Goal: Task Accomplishment & Management: Use online tool/utility

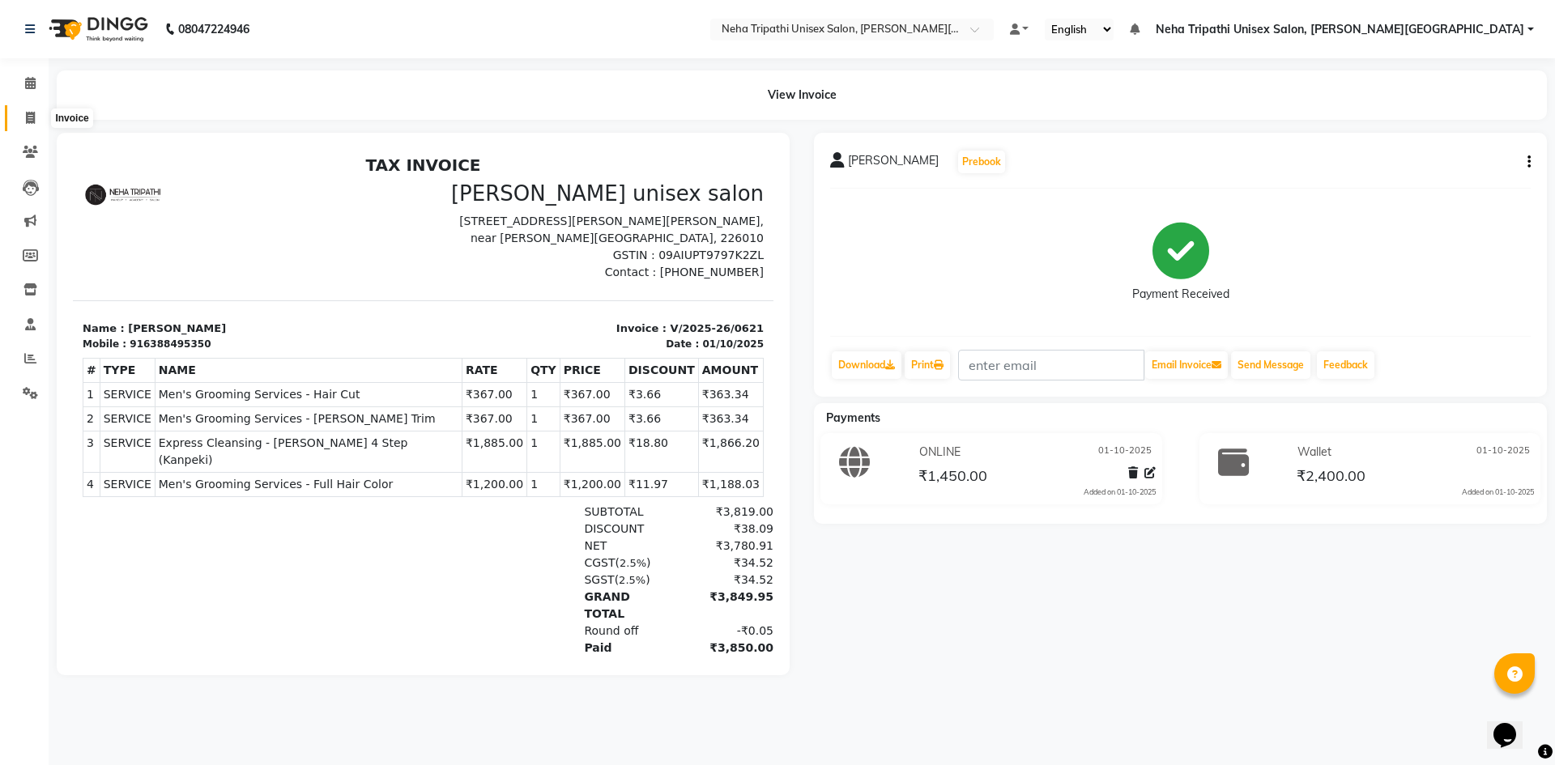
click at [30, 122] on icon at bounding box center [30, 118] width 9 height 12
select select "service"
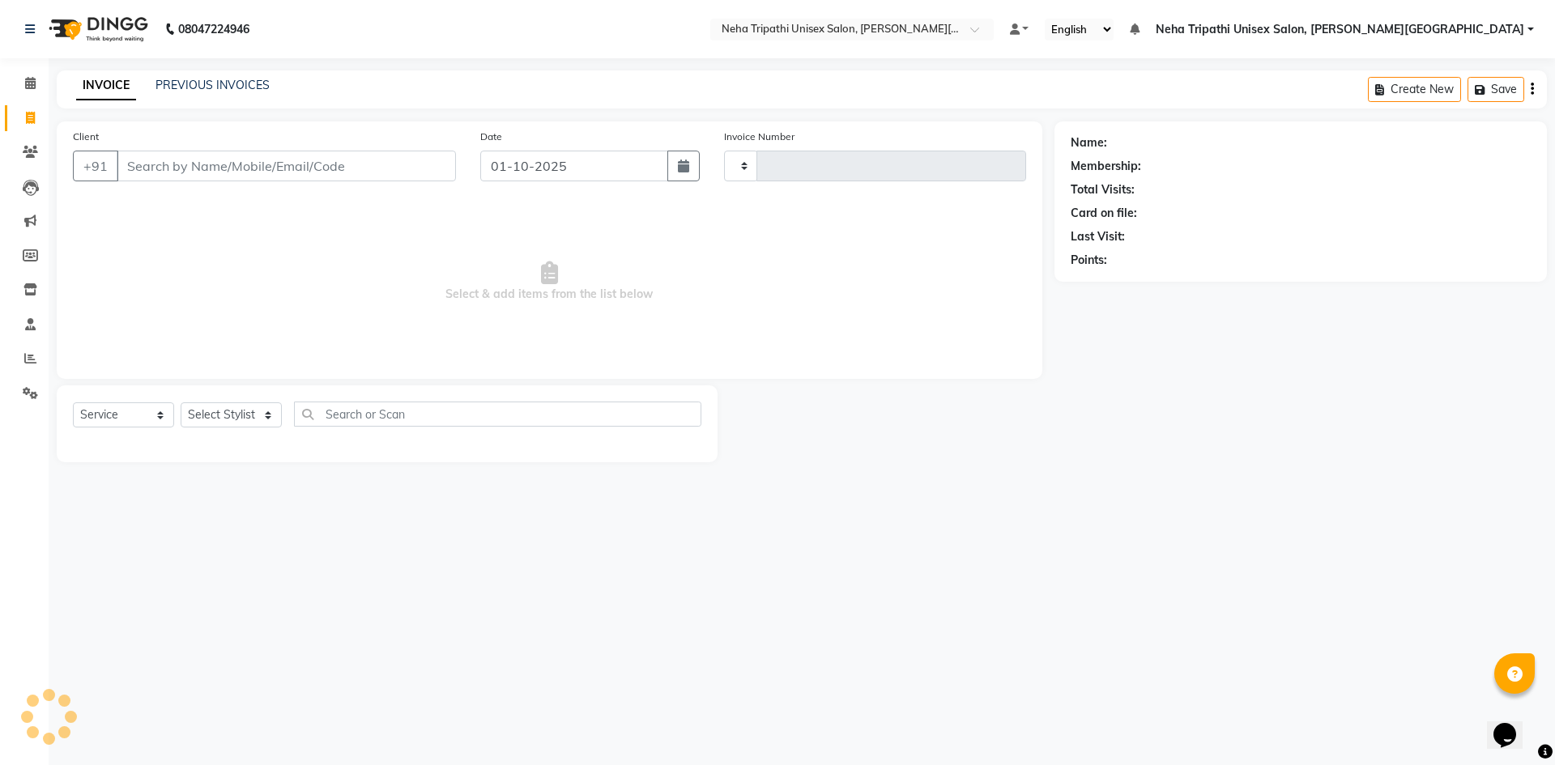
type input "0622"
select select "7540"
click at [209, 414] on select "Select Stylist" at bounding box center [231, 414] width 101 height 25
select select "89787"
click at [181, 402] on select "Select Stylist Badrudden [PERSON_NAME] [PERSON_NAME] Unisex Salon, [PERSON_NAME…" at bounding box center [277, 414] width 192 height 25
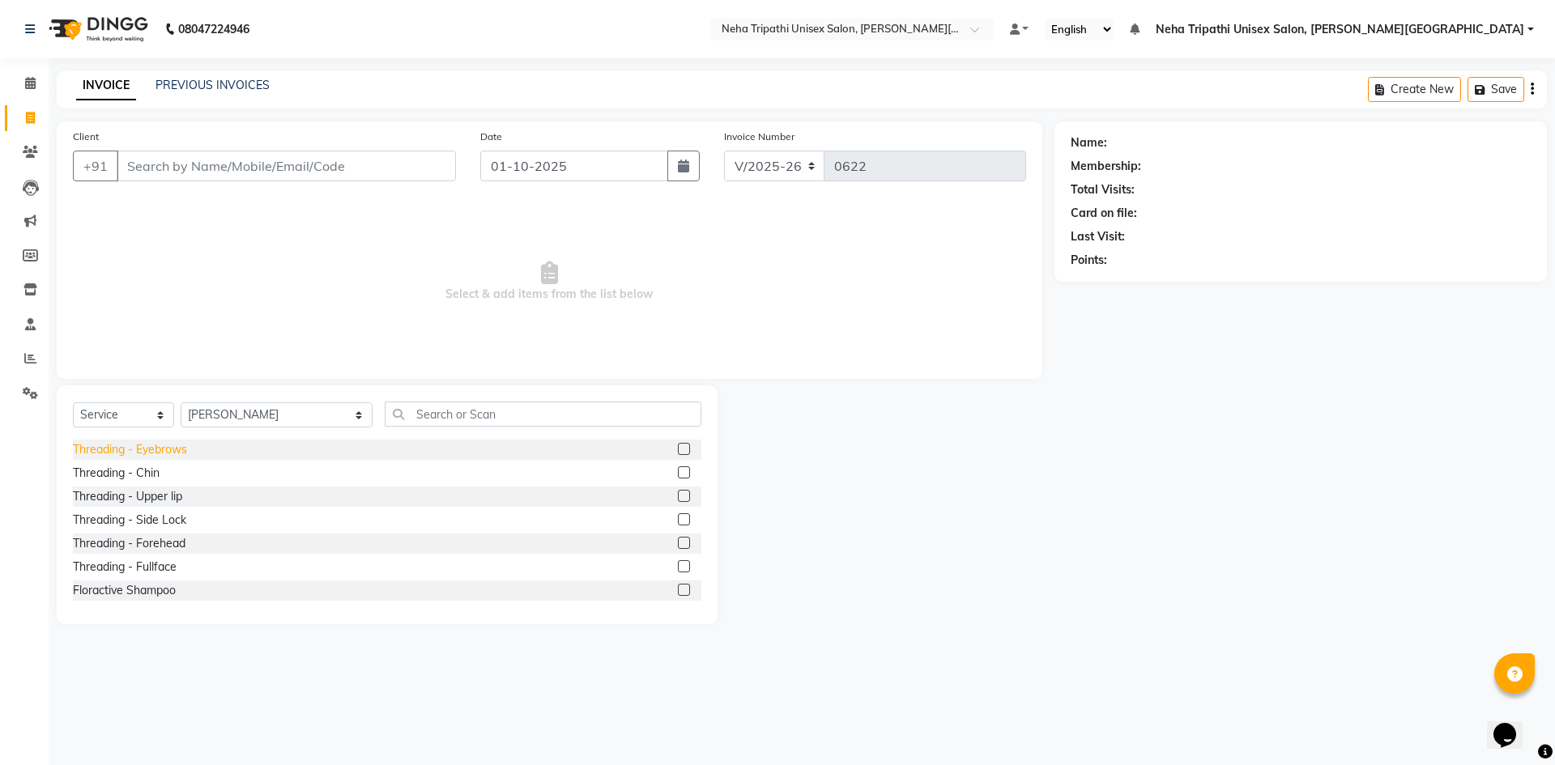
click at [176, 453] on div "Threading - Eyebrows" at bounding box center [130, 449] width 114 height 17
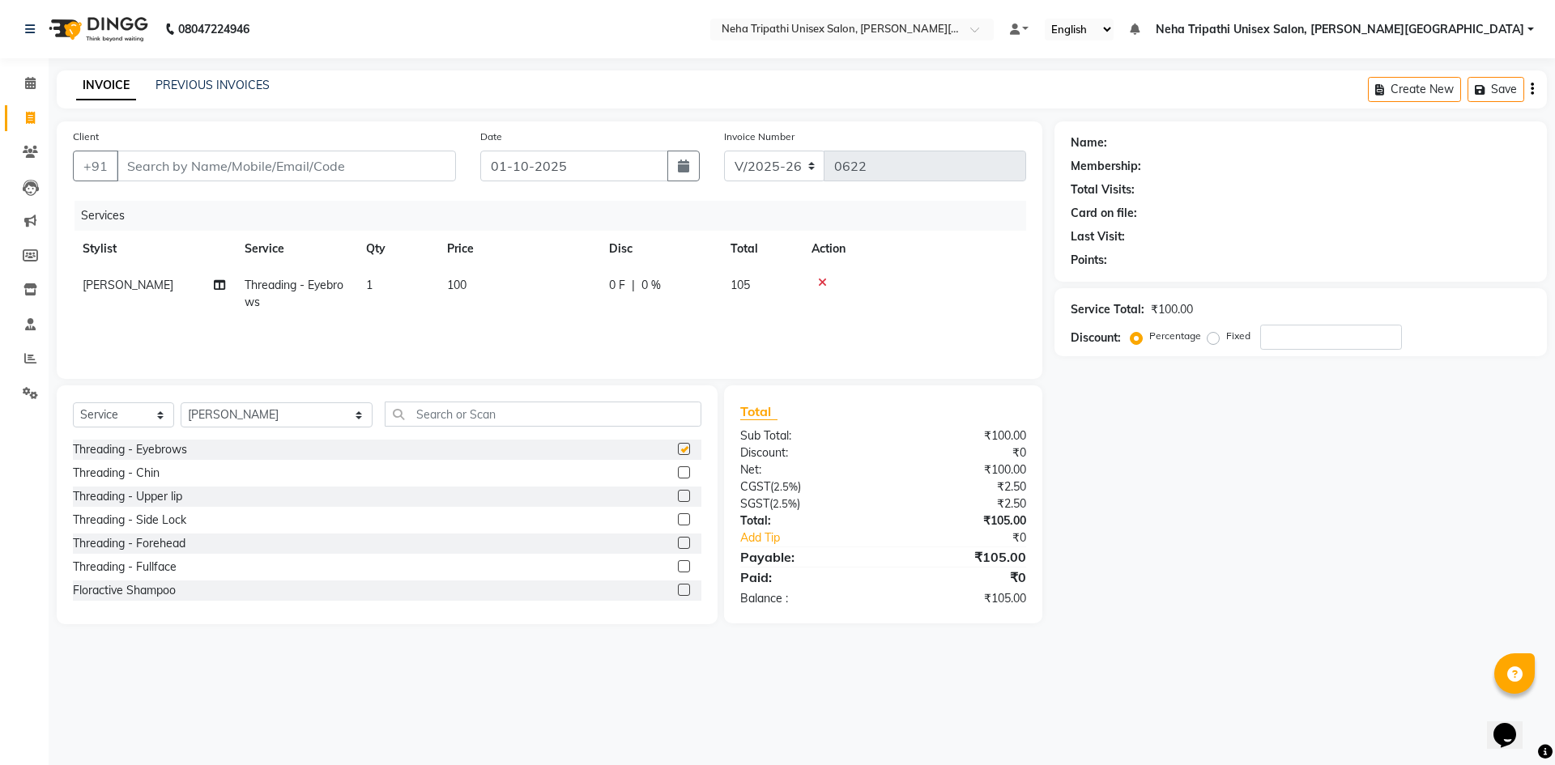
checkbox input "false"
click at [466, 288] on span "100" at bounding box center [456, 285] width 19 height 15
select select "89787"
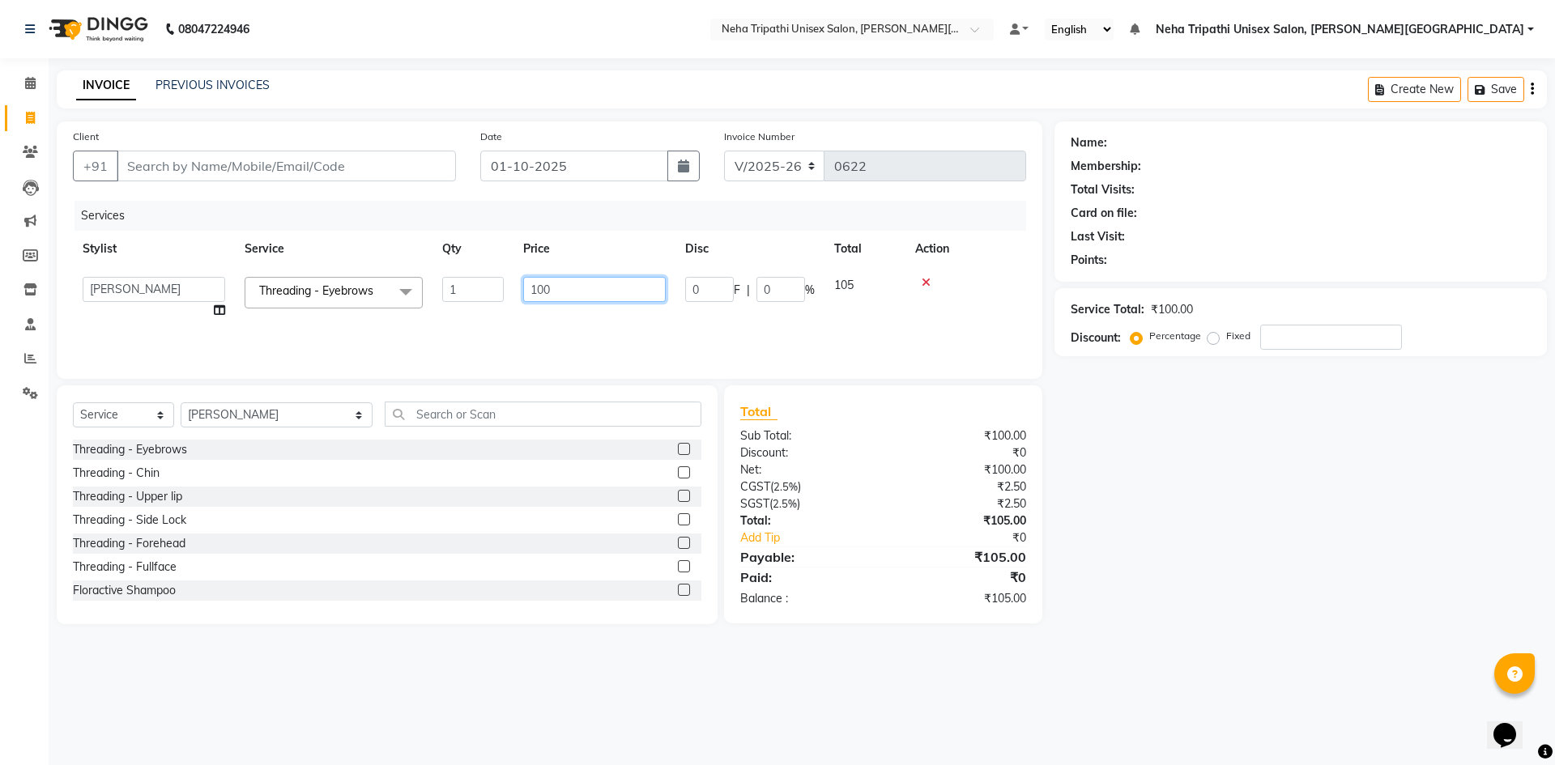
click at [543, 288] on input "100" at bounding box center [594, 289] width 143 height 25
type input "50"
drag, startPoint x: 521, startPoint y: 334, endPoint x: 525, endPoint y: 326, distance: 8.7
click at [522, 334] on div "Services Stylist Service Qty Price Disc Total Action Badrudden [PERSON_NAME] [P…" at bounding box center [549, 282] width 953 height 162
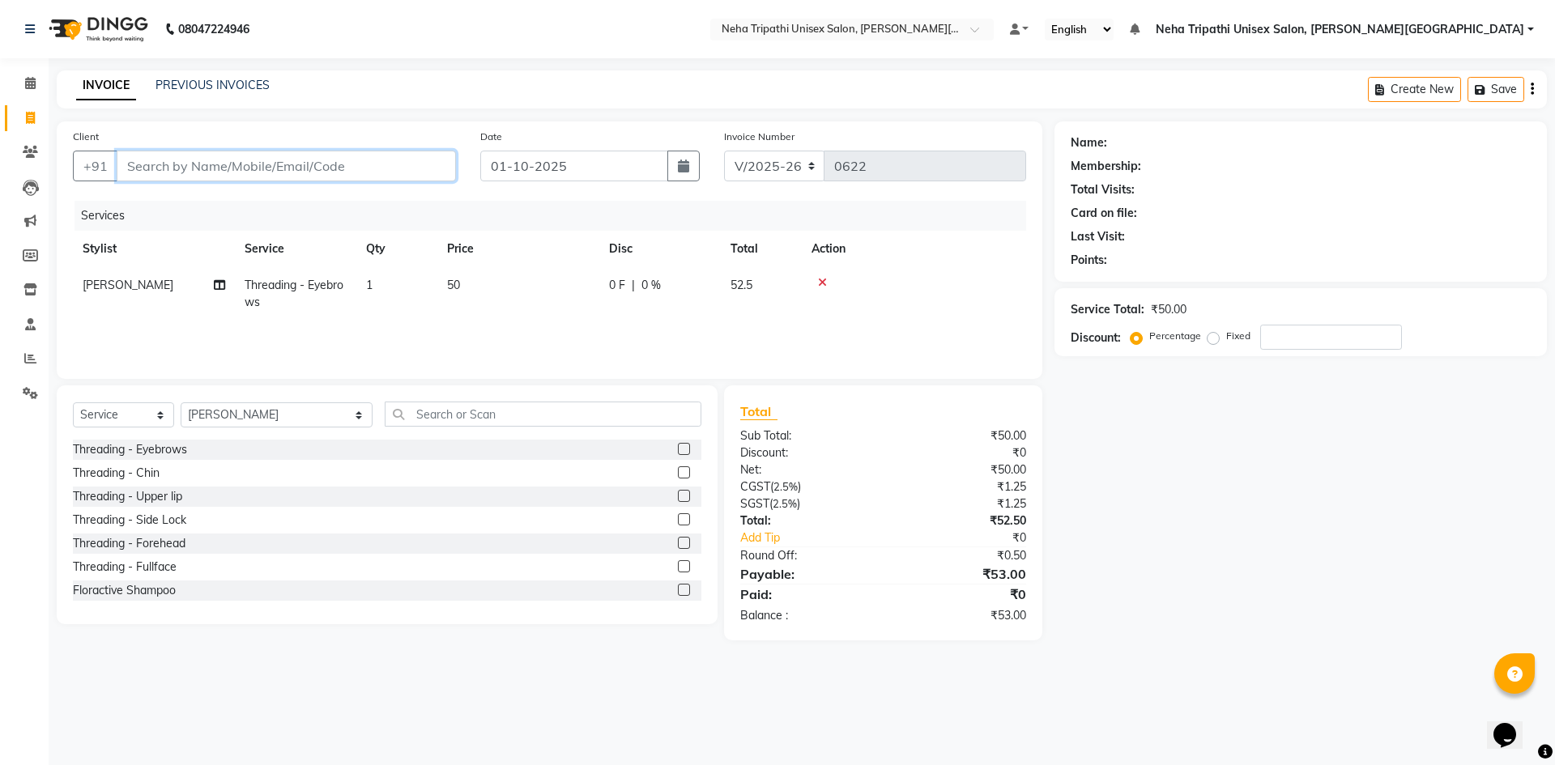
click at [364, 172] on input "Client" at bounding box center [286, 166] width 339 height 31
type input "7"
type input "0"
type input "7235850548"
click at [415, 168] on span "Add Client" at bounding box center [414, 166] width 64 height 16
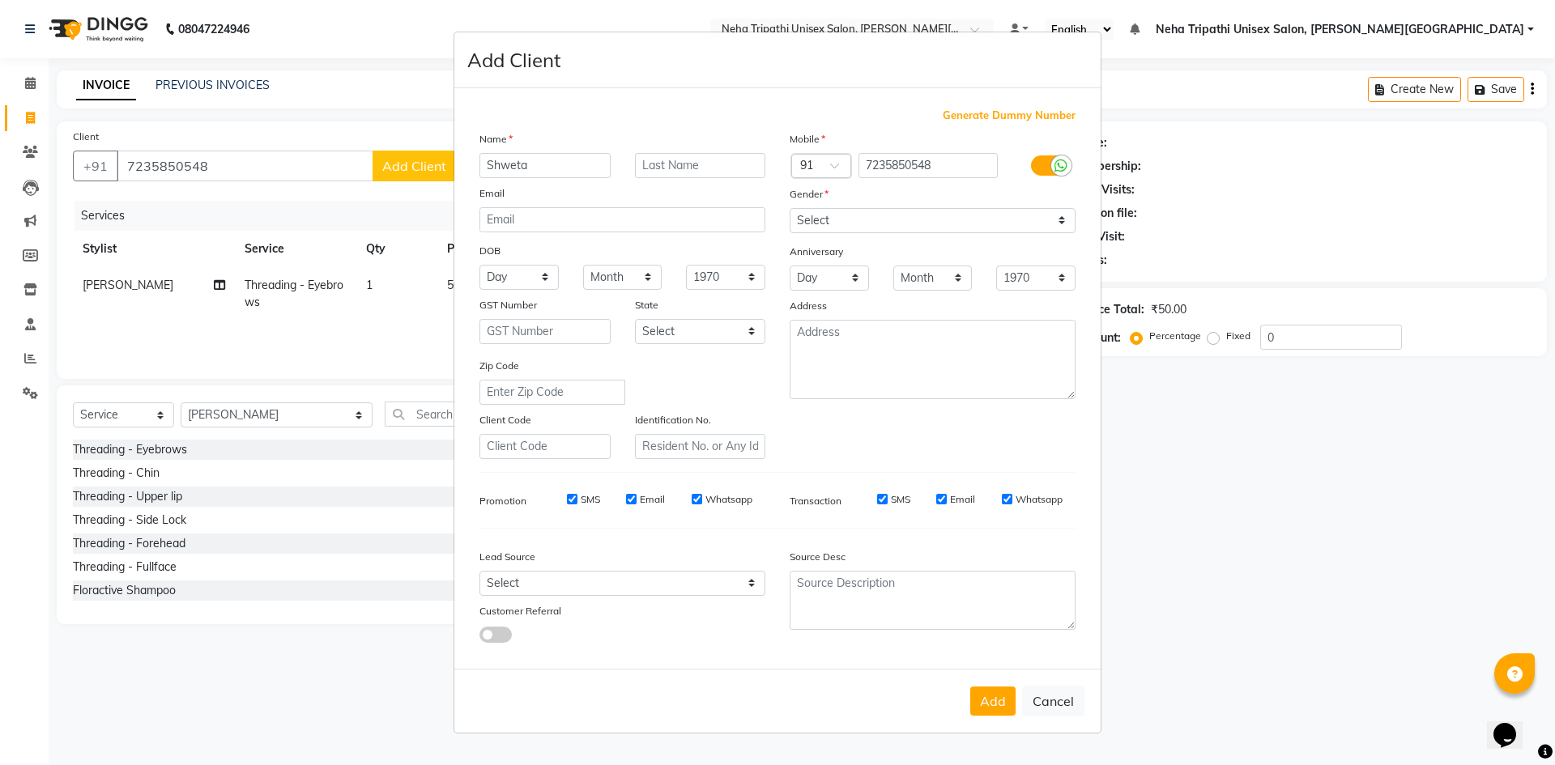
type input "Shweta"
click at [729, 163] on input "text" at bounding box center [700, 165] width 131 height 25
type input "Pal"
click at [872, 214] on select "Select [DEMOGRAPHIC_DATA] [DEMOGRAPHIC_DATA] Other Prefer Not To Say" at bounding box center [933, 220] width 286 height 25
select select "[DEMOGRAPHIC_DATA]"
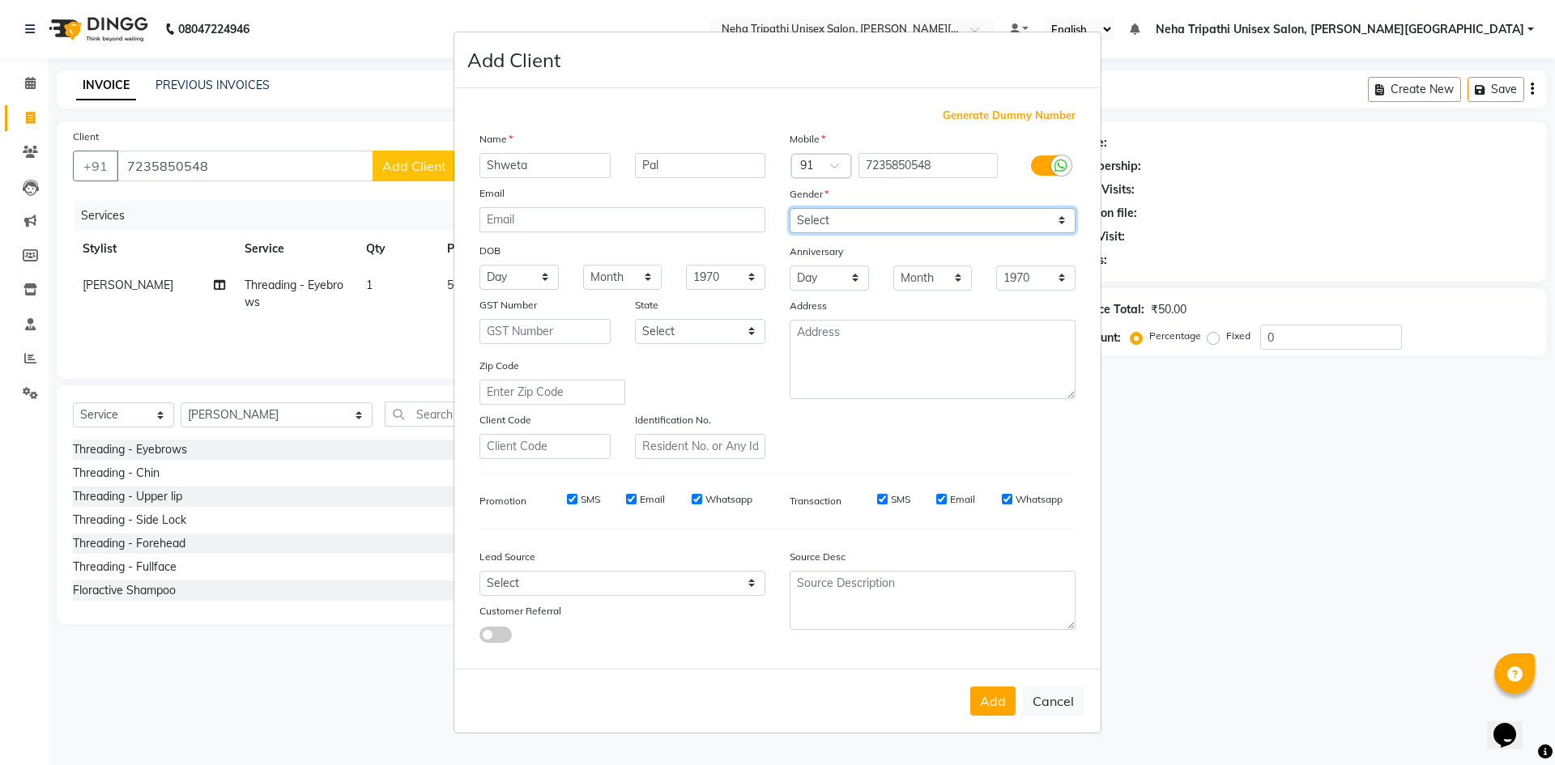
click at [790, 208] on select "Select [DEMOGRAPHIC_DATA] [DEMOGRAPHIC_DATA] Other Prefer Not To Say" at bounding box center [933, 220] width 286 height 25
click at [998, 711] on button "Add" at bounding box center [992, 701] width 45 height 29
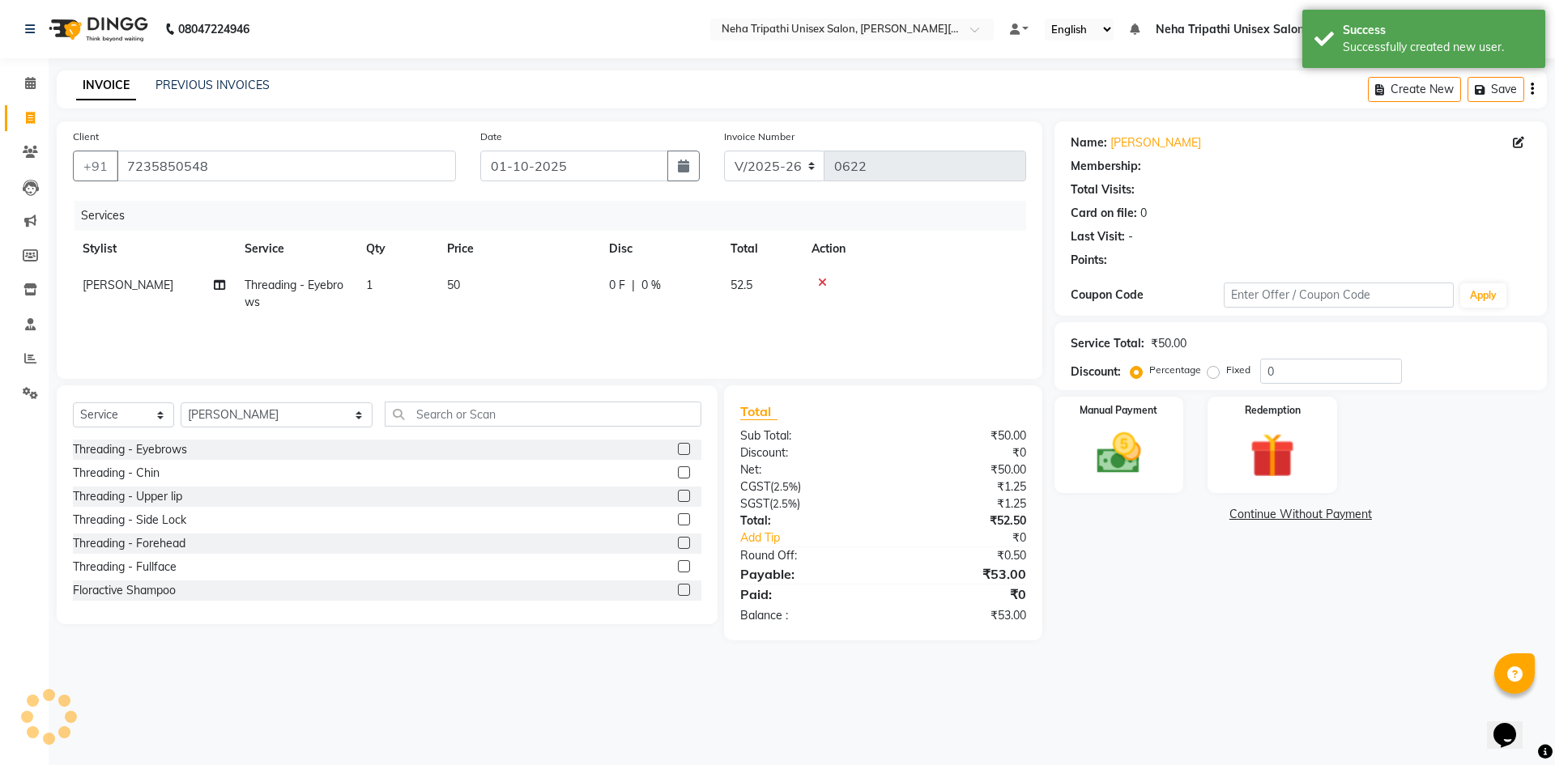
select select "1: Object"
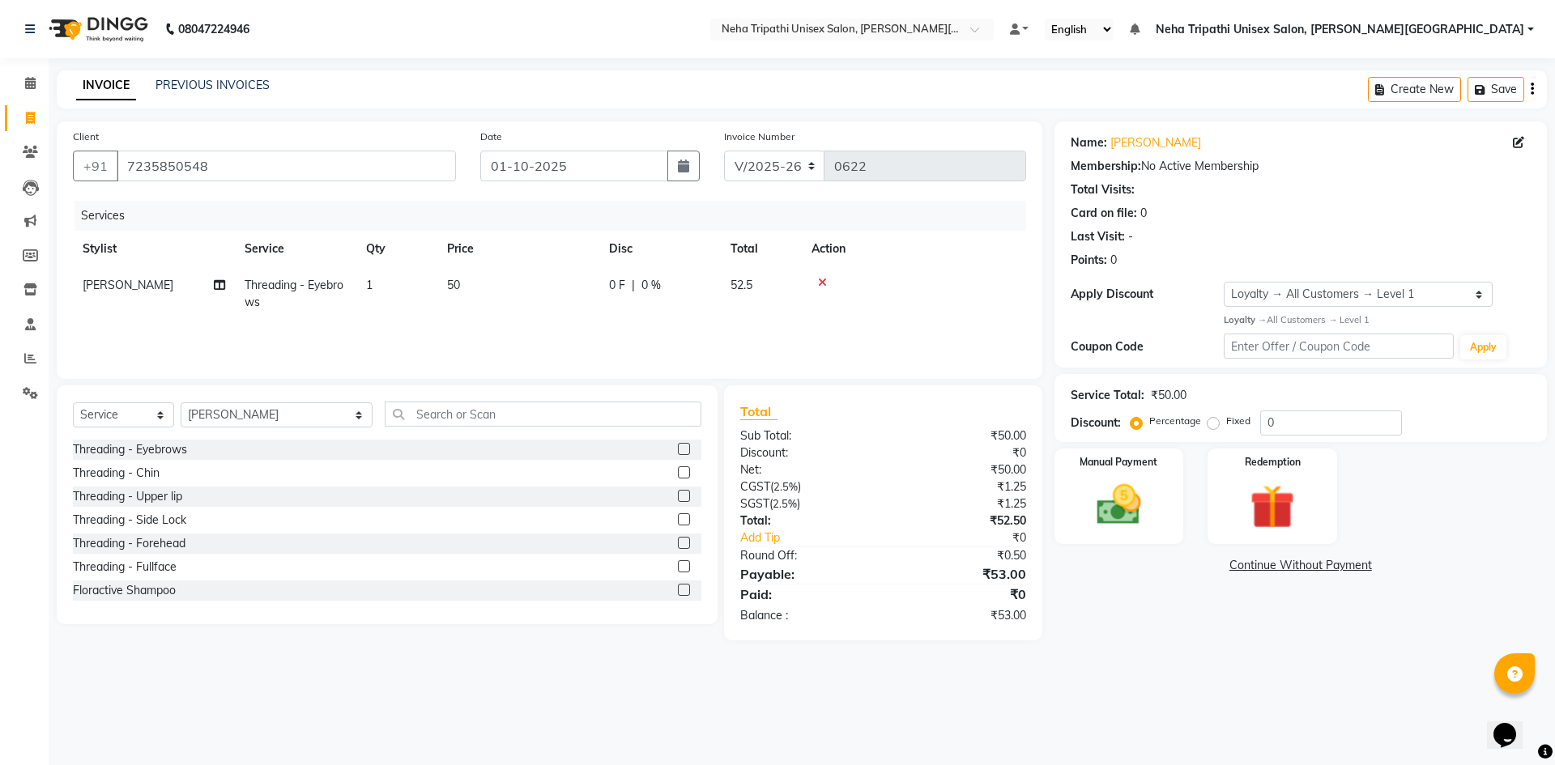
click at [1226, 428] on label "Fixed" at bounding box center [1238, 421] width 24 height 15
click at [1211, 427] on input "Fixed" at bounding box center [1216, 420] width 11 height 11
radio input "true"
click at [1287, 423] on input "0" at bounding box center [1331, 423] width 142 height 25
type input "3"
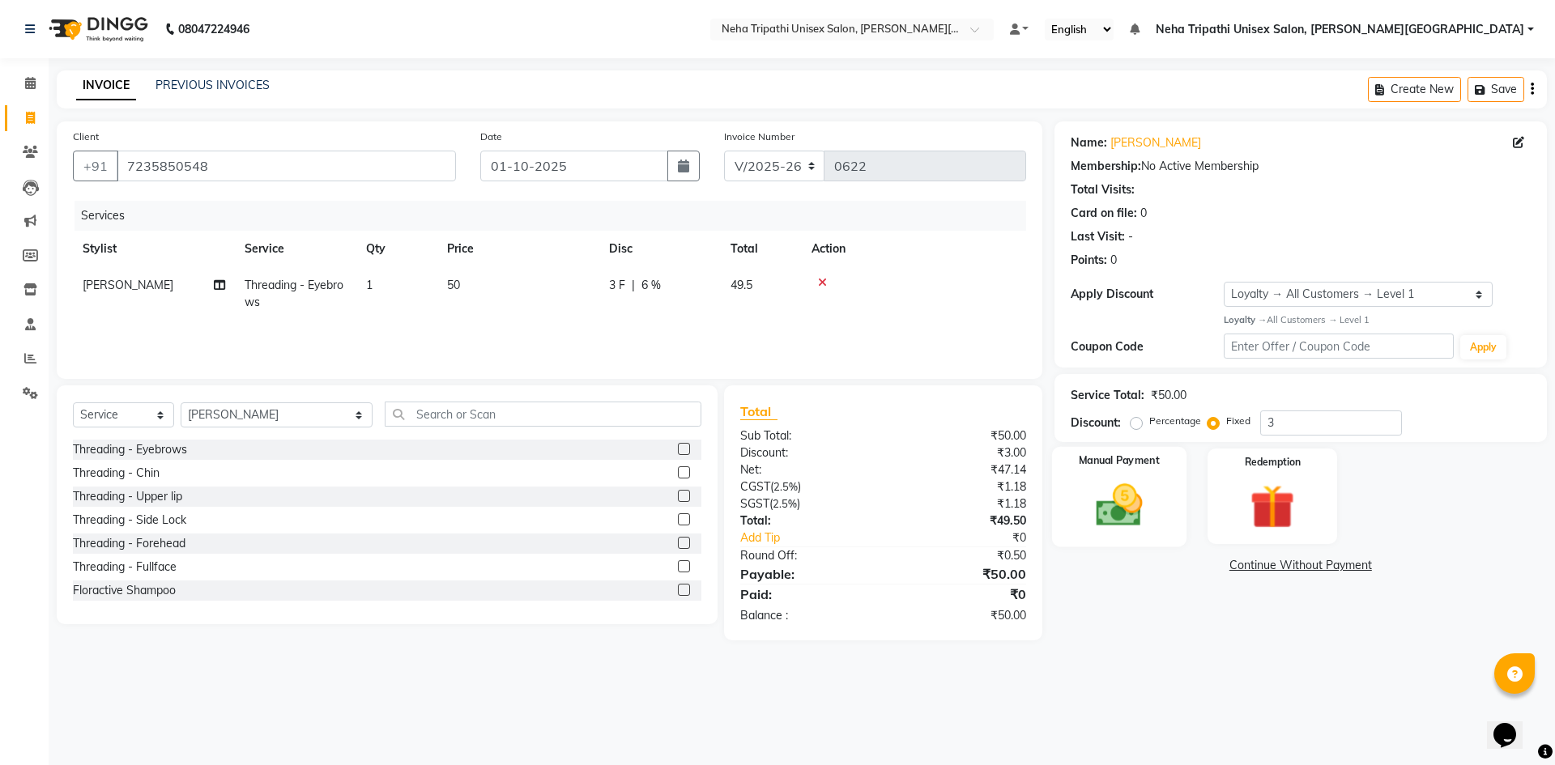
click at [1121, 515] on img at bounding box center [1118, 505] width 75 height 53
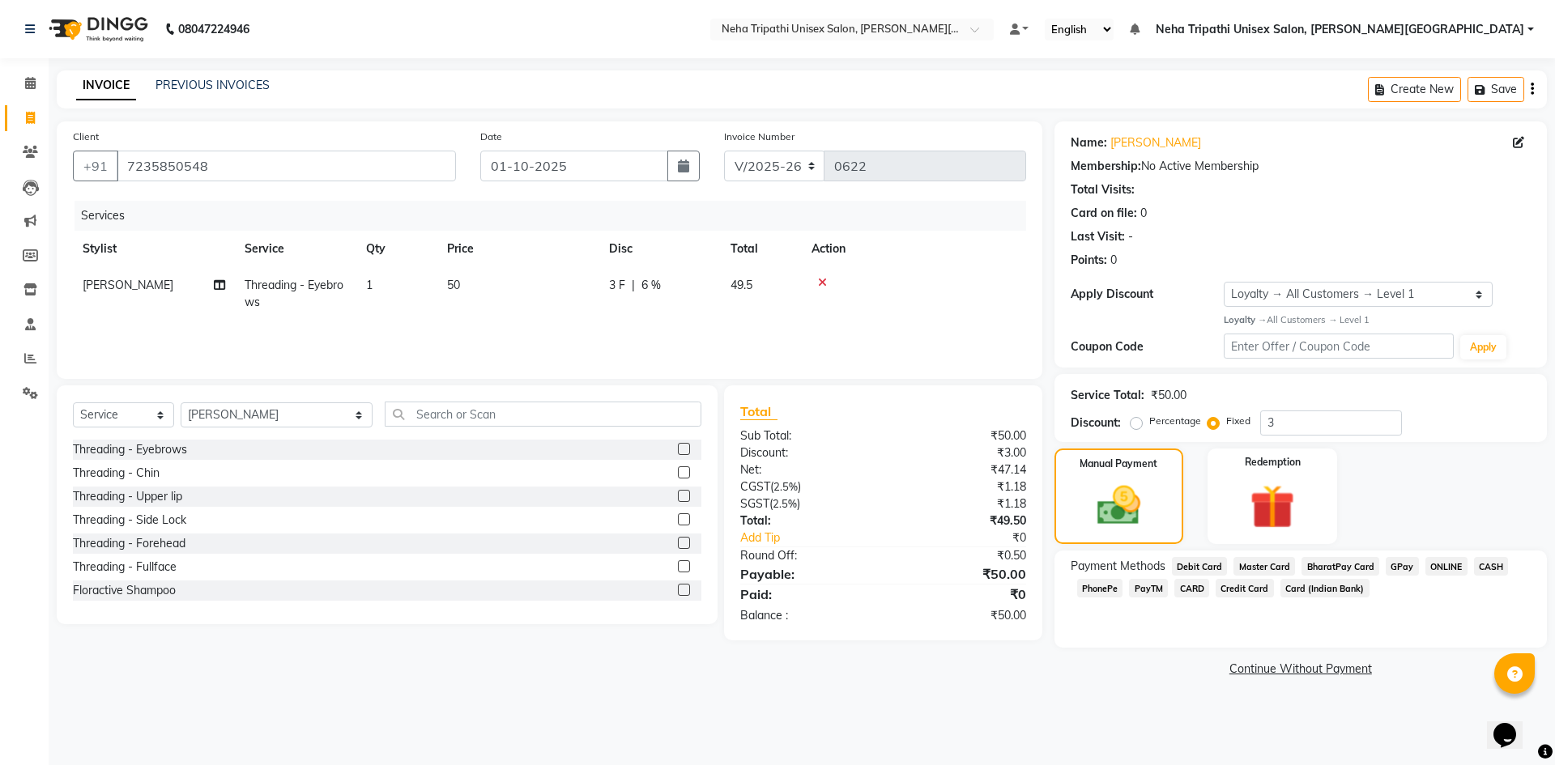
click at [1446, 568] on span "ONLINE" at bounding box center [1446, 566] width 42 height 19
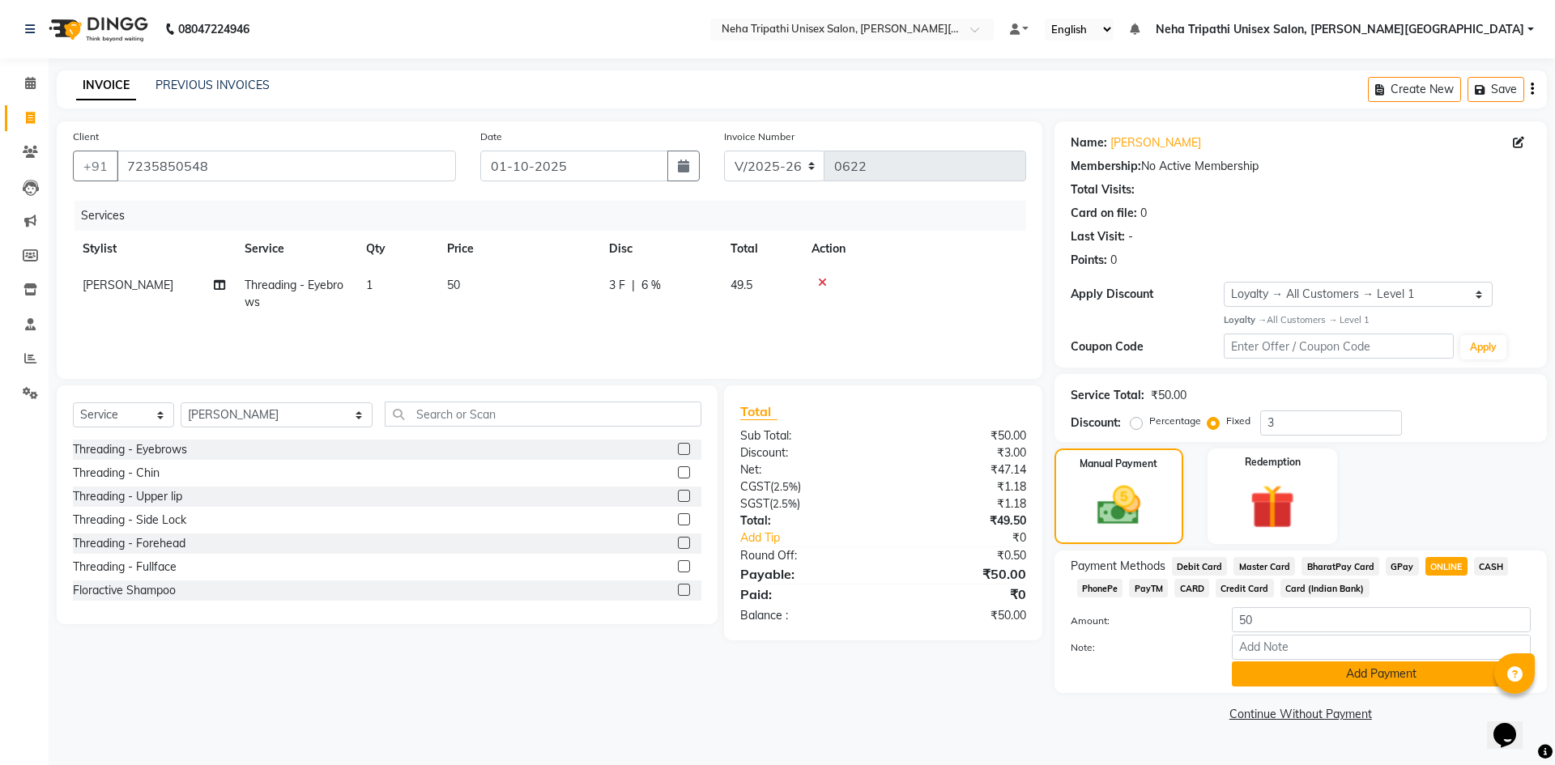
click at [1348, 680] on button "Add Payment" at bounding box center [1381, 674] width 299 height 25
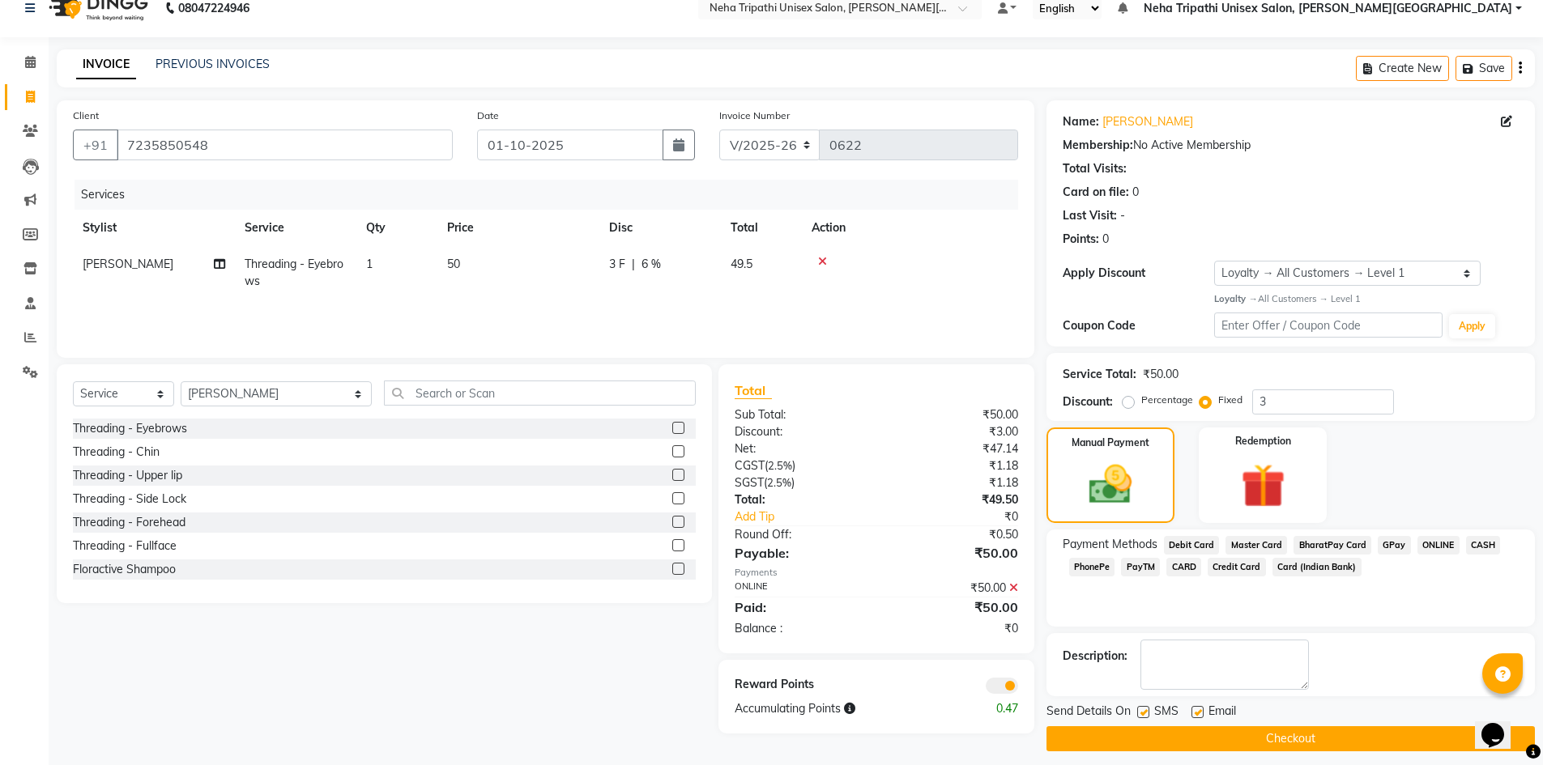
scroll to position [32, 0]
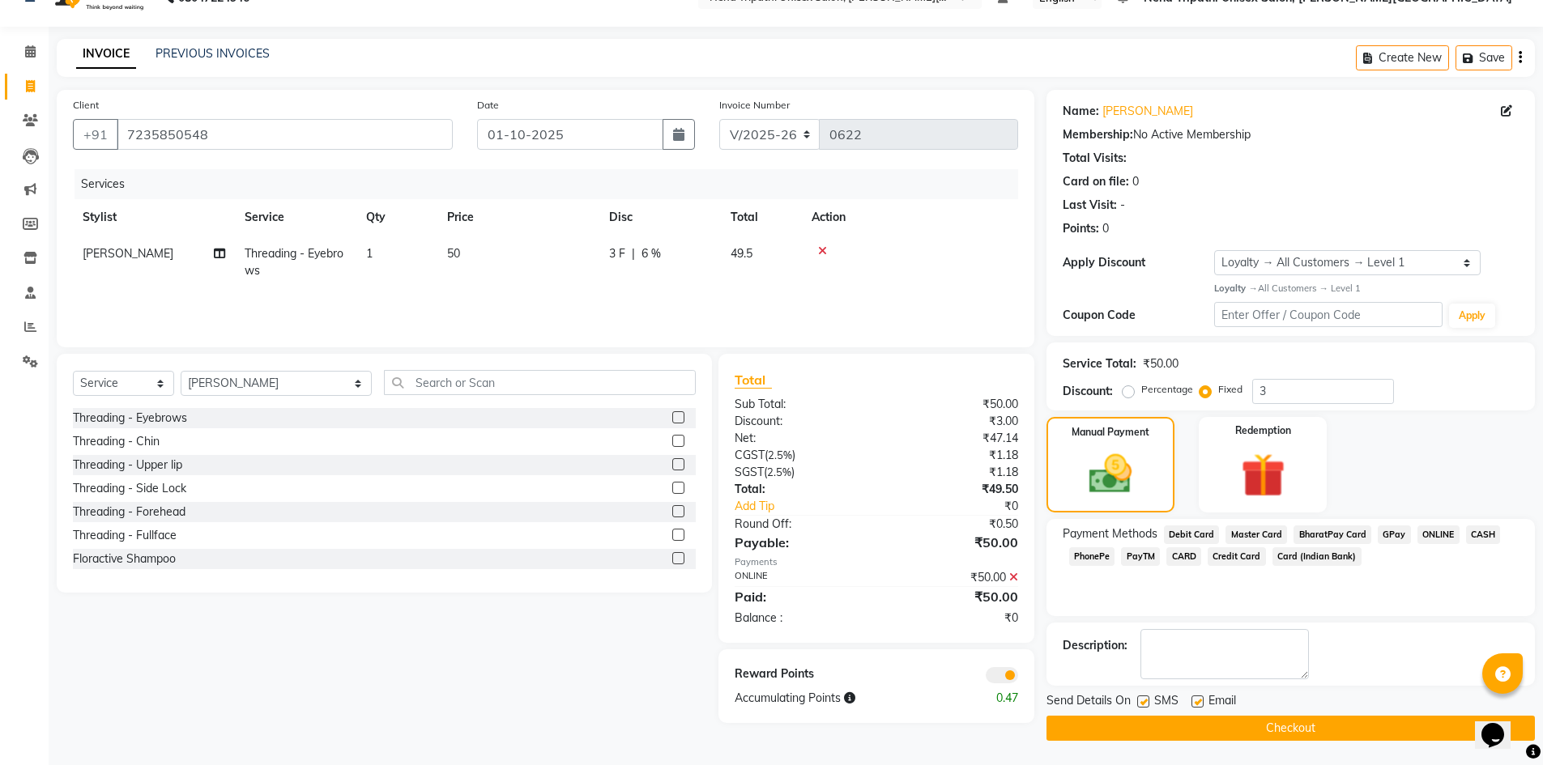
click at [1296, 718] on button "Checkout" at bounding box center [1290, 728] width 488 height 25
